Goal: Task Accomplishment & Management: Use online tool/utility

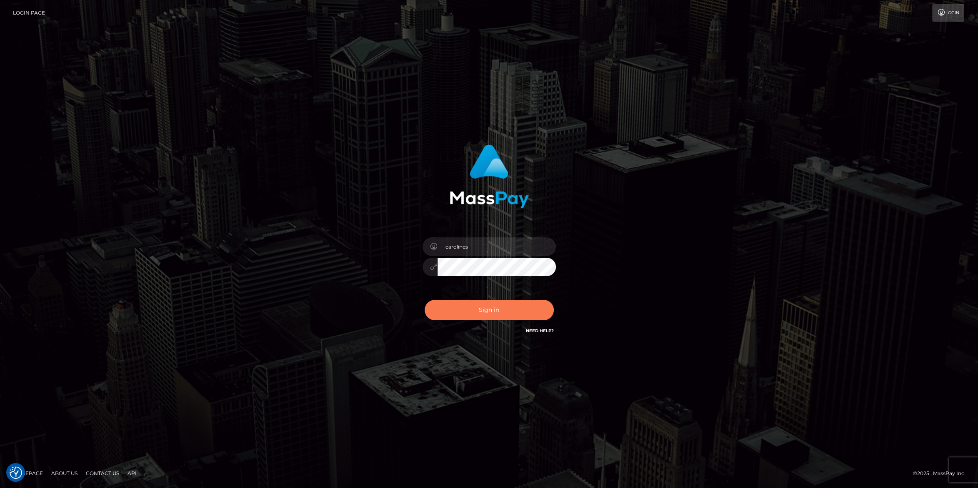
click at [492, 312] on button "Sign in" at bounding box center [489, 310] width 129 height 20
click at [475, 310] on button "Sign in" at bounding box center [489, 310] width 129 height 20
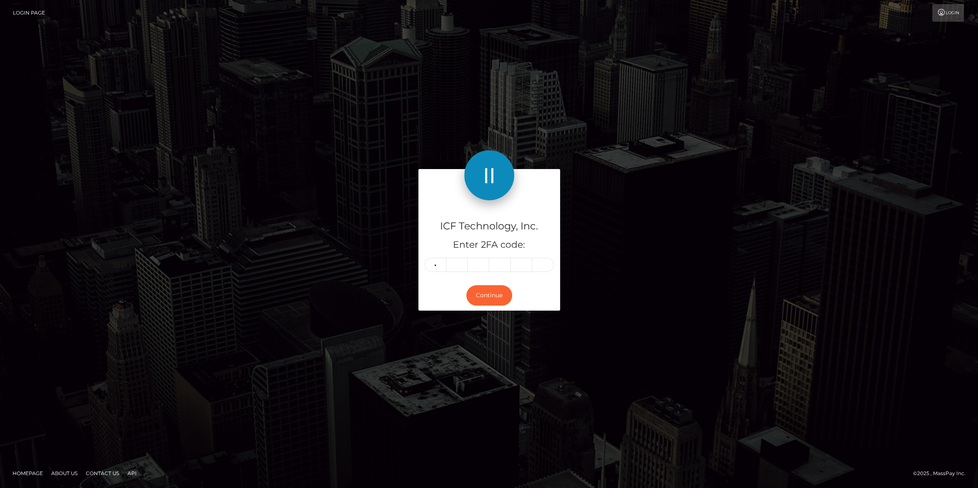
type input "2"
type input "4"
type input "9"
type input "1"
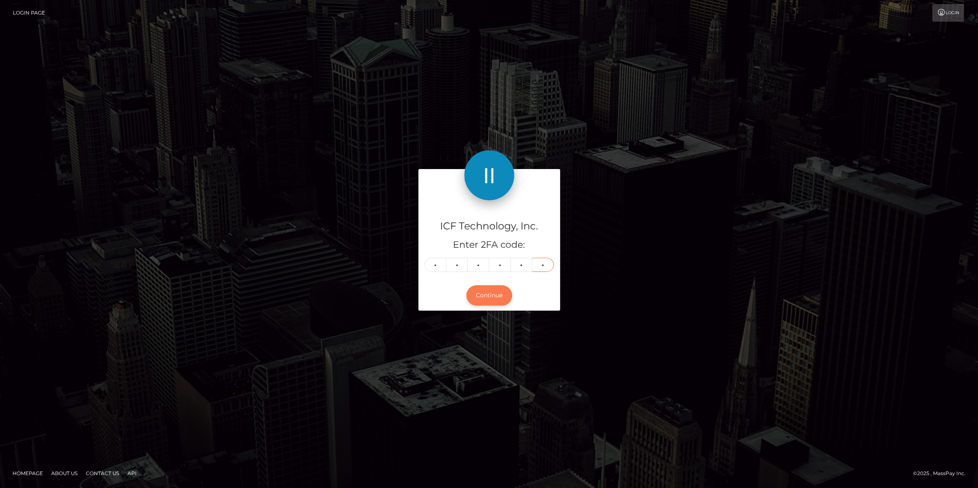
type input "5"
click at [481, 295] on button "Continue" at bounding box center [489, 295] width 46 height 20
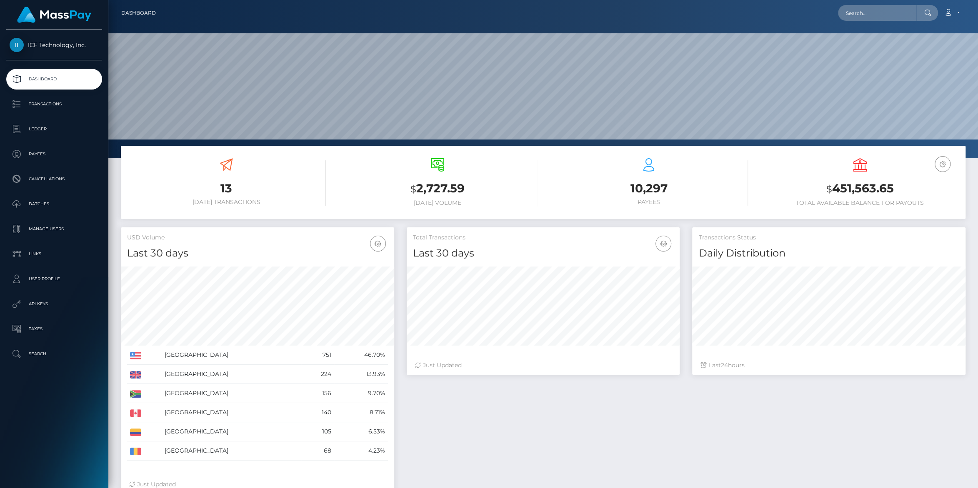
scroll to position [147, 273]
click at [39, 154] on p "Payees" at bounding box center [54, 154] width 89 height 12
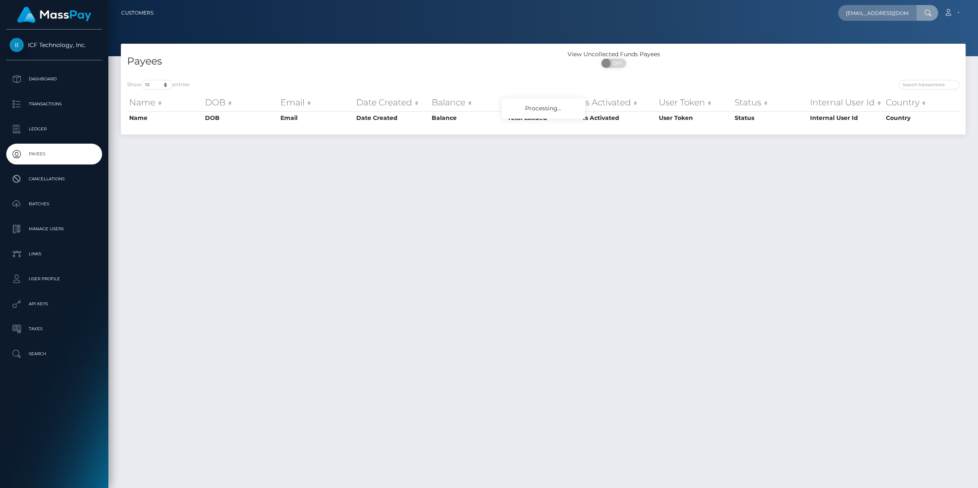
scroll to position [0, 23]
type input "[EMAIL_ADDRESS][DOMAIN_NAME]"
click at [865, 42] on link "LE THI KIM PHUONG" at bounding box center [878, 42] width 81 height 15
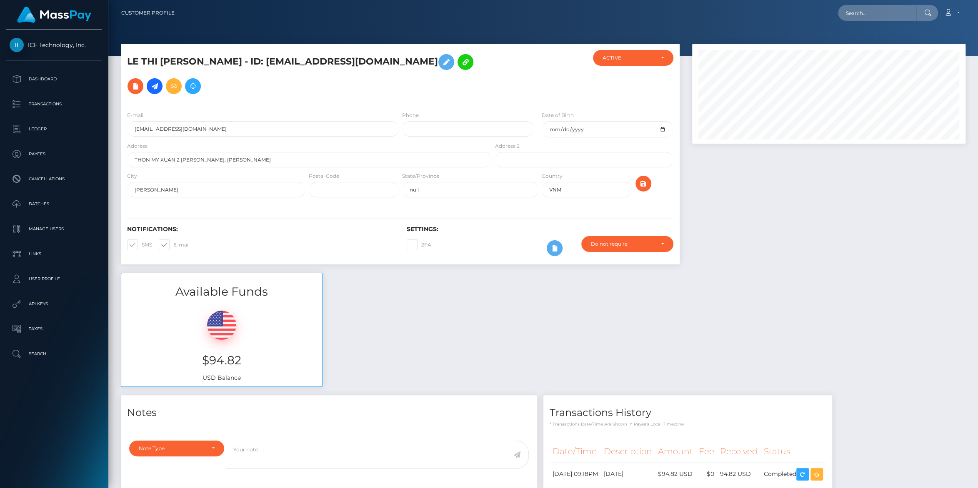
scroll to position [60, 0]
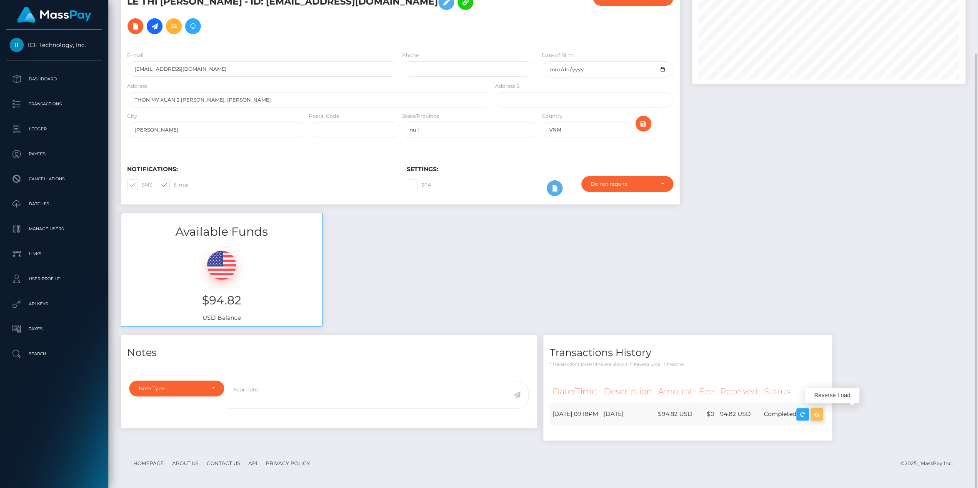
click at [822, 413] on icon "button" at bounding box center [817, 415] width 10 height 10
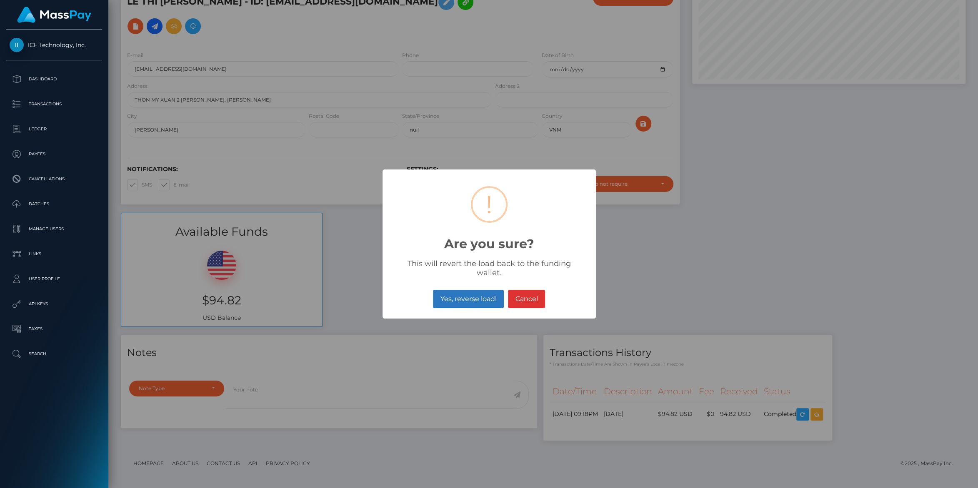
click at [458, 295] on button "Yes, reverse load!" at bounding box center [468, 299] width 71 height 18
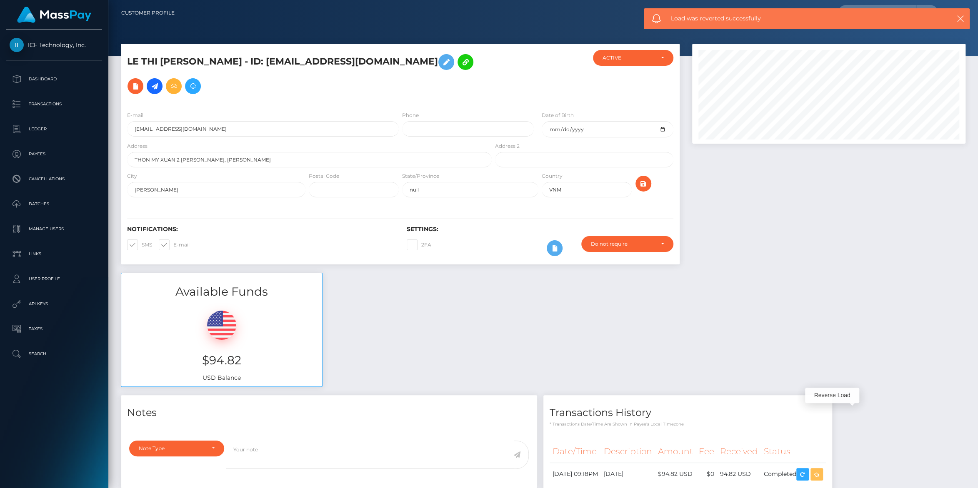
scroll to position [45, 0]
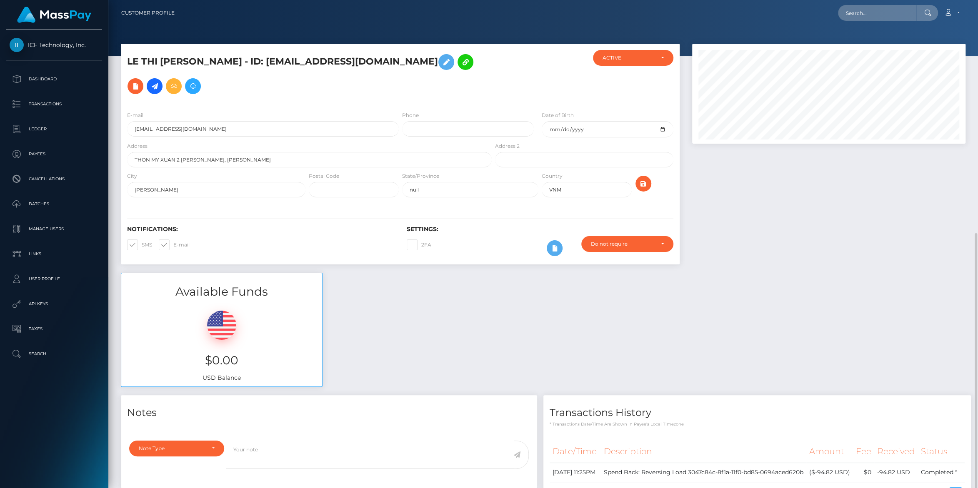
scroll to position [181, 0]
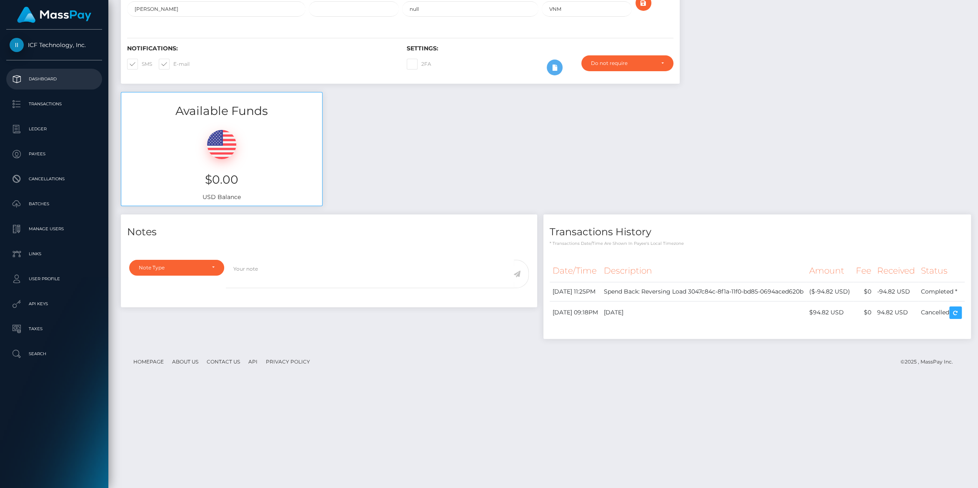
click at [30, 77] on p "Dashboard" at bounding box center [54, 79] width 89 height 12
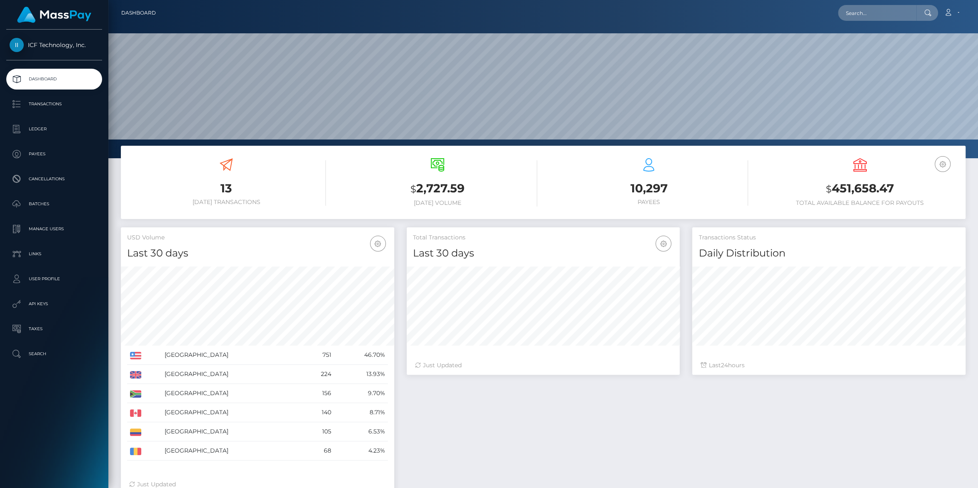
scroll to position [147, 273]
